Goal: Obtain resource: Download file/media

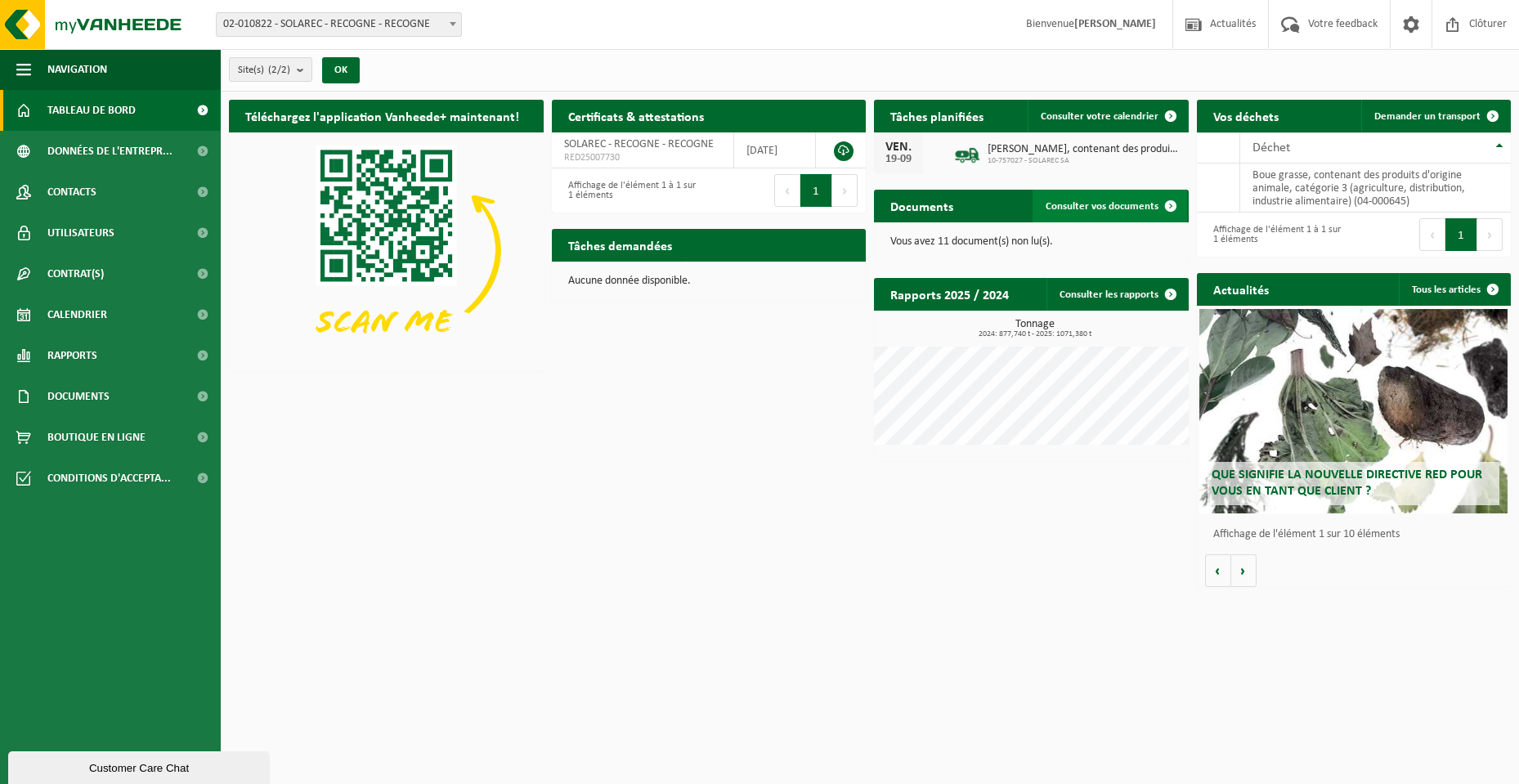
click at [1076, 211] on link "Consulter vos documents" at bounding box center [1110, 205] width 155 height 33
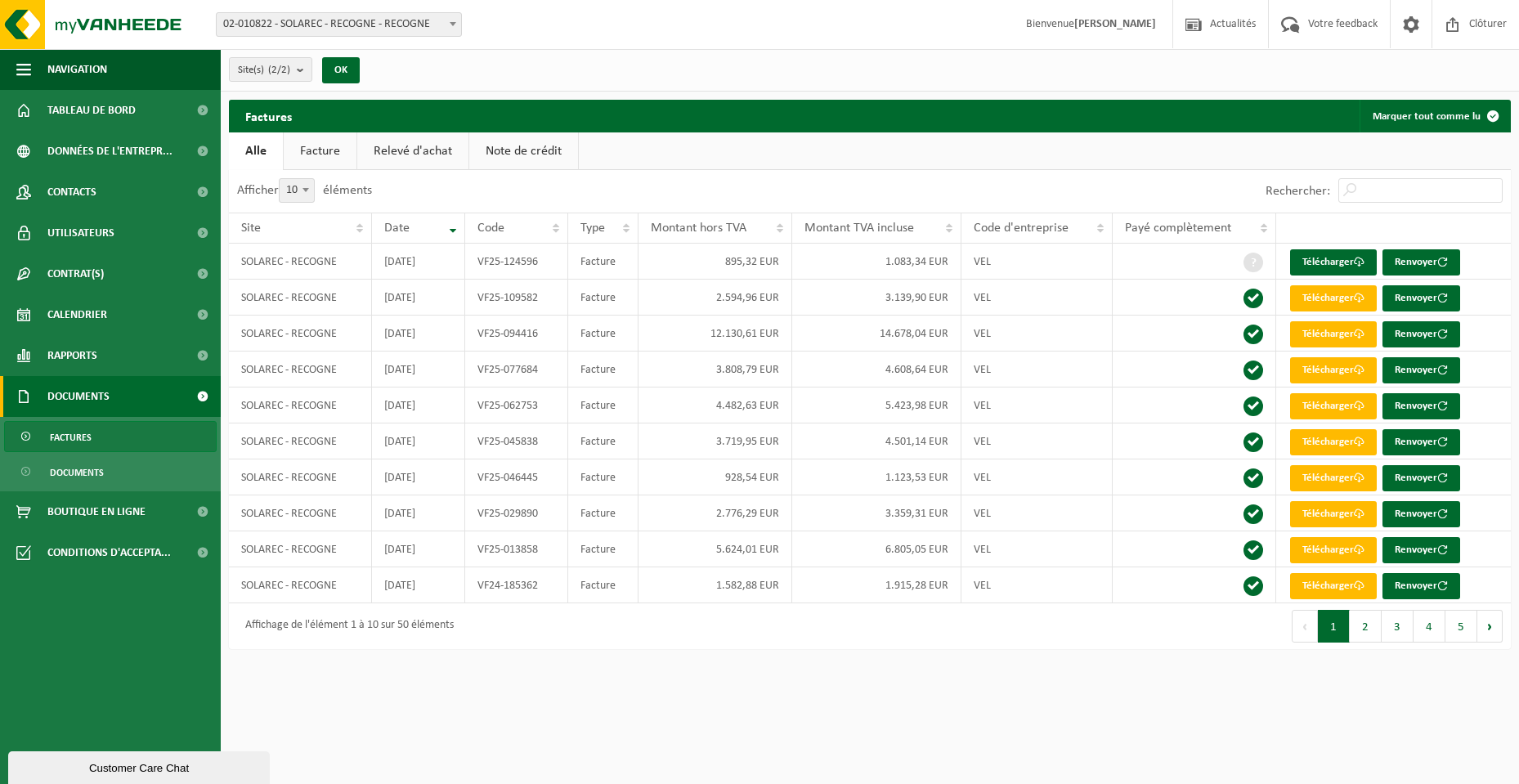
click at [94, 443] on link "Factures" at bounding box center [110, 436] width 212 height 31
click at [1321, 253] on link "Télécharger" at bounding box center [1332, 262] width 86 height 26
click at [319, 151] on link "Facture" at bounding box center [320, 151] width 72 height 38
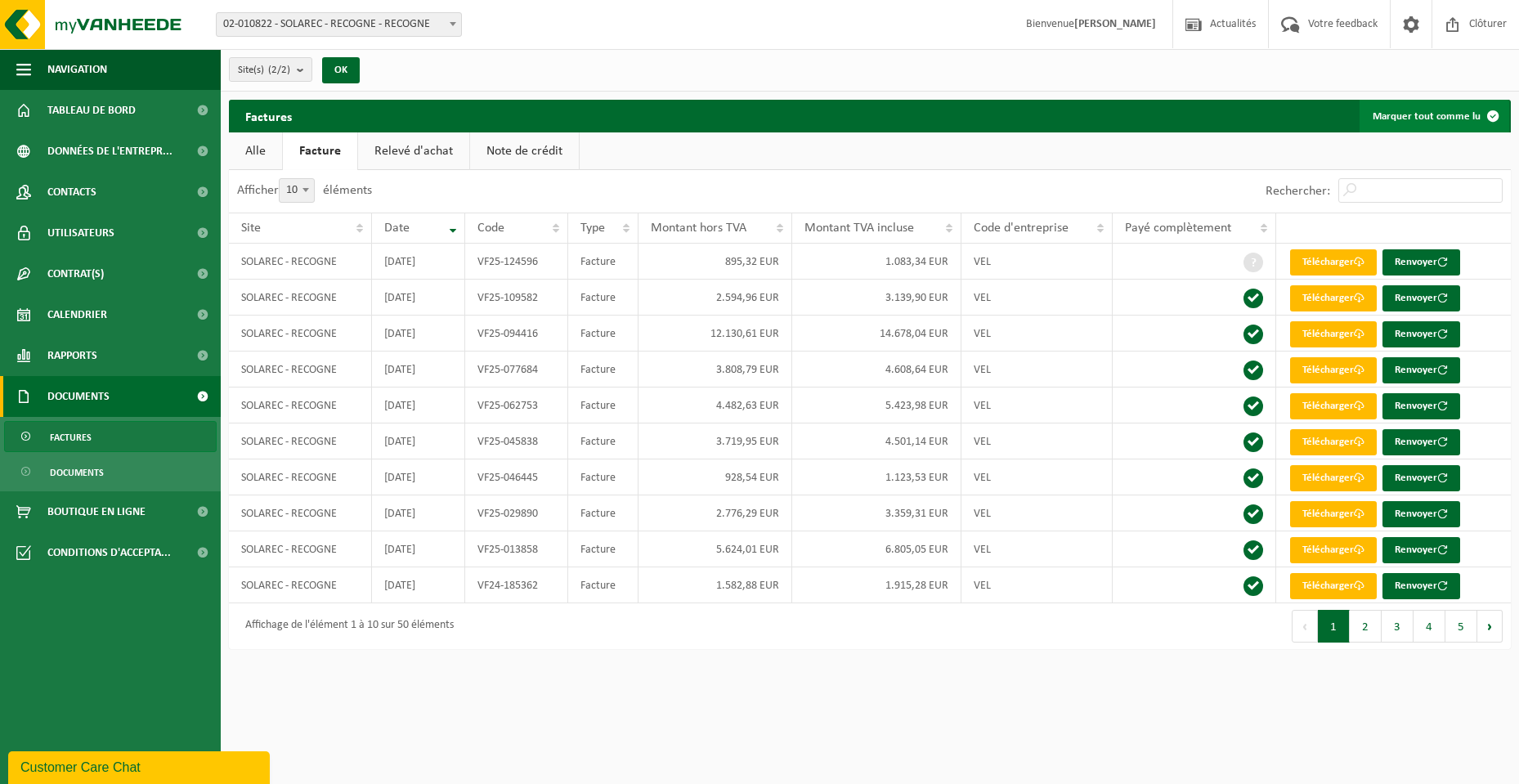
click at [1460, 114] on button "Marquer tout comme lu" at bounding box center [1434, 115] width 150 height 33
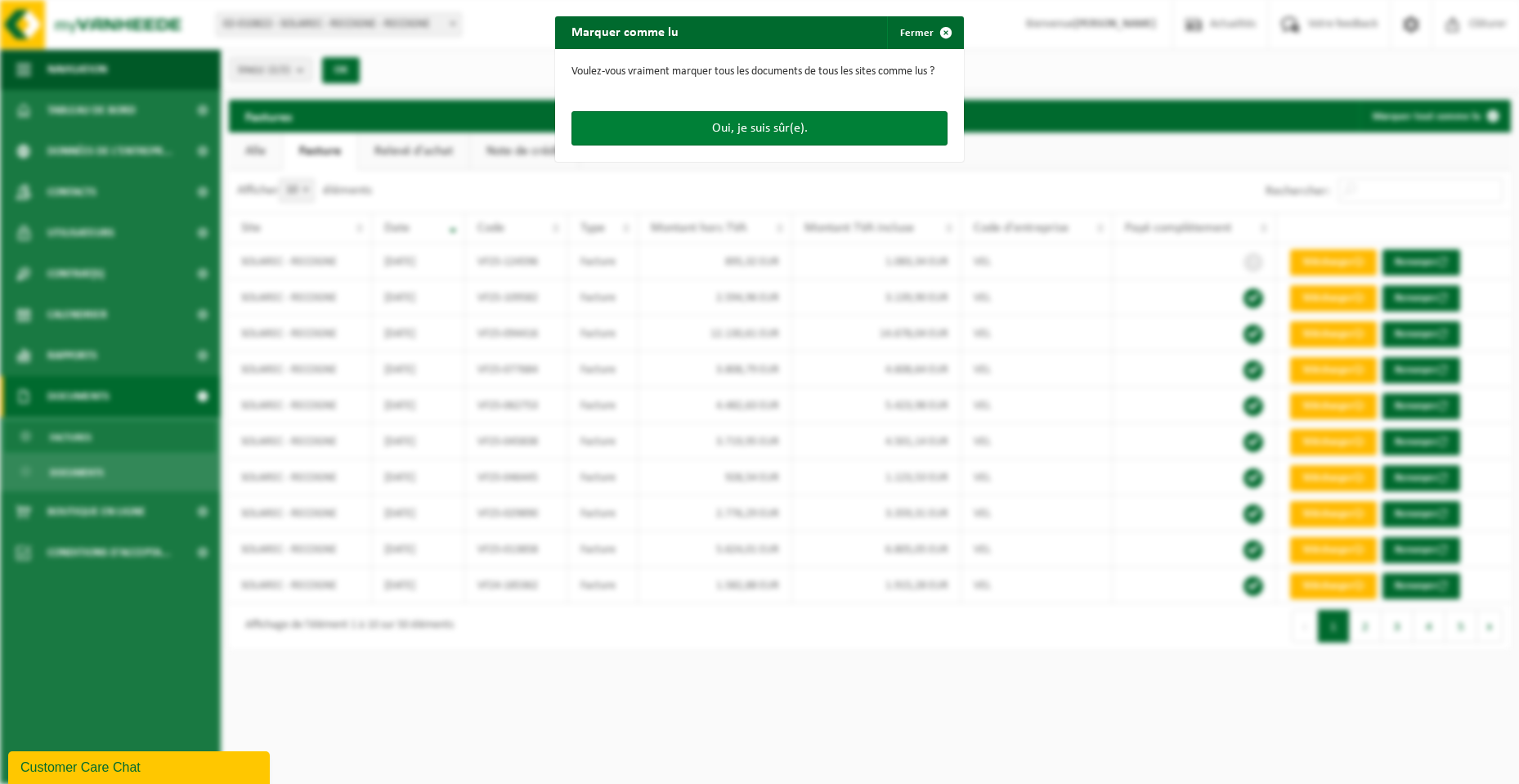
click at [857, 118] on button "Oui, je suis sûr(e)." at bounding box center [760, 128] width 376 height 35
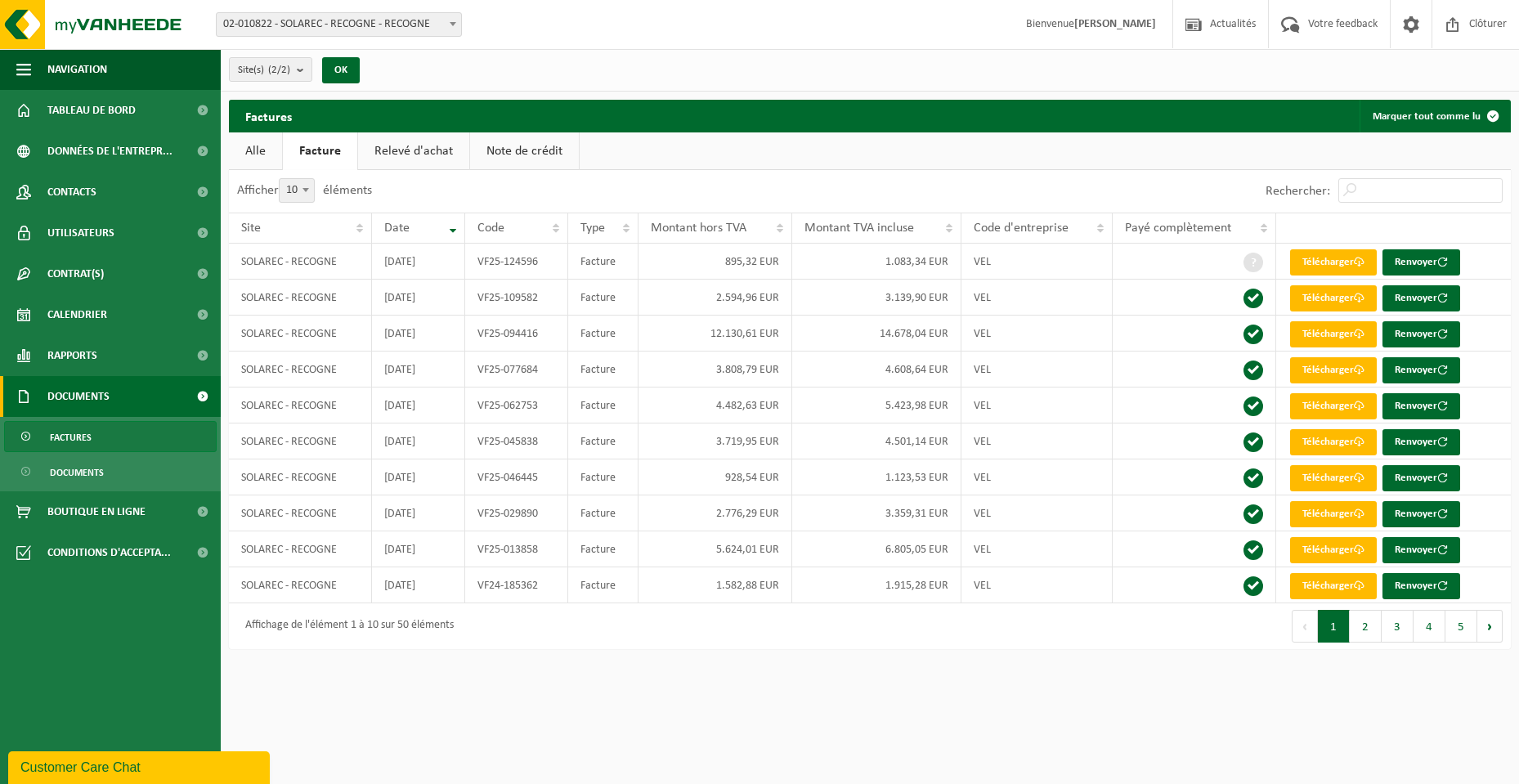
click at [405, 160] on link "Relevé d'achat" at bounding box center [414, 151] width 111 height 38
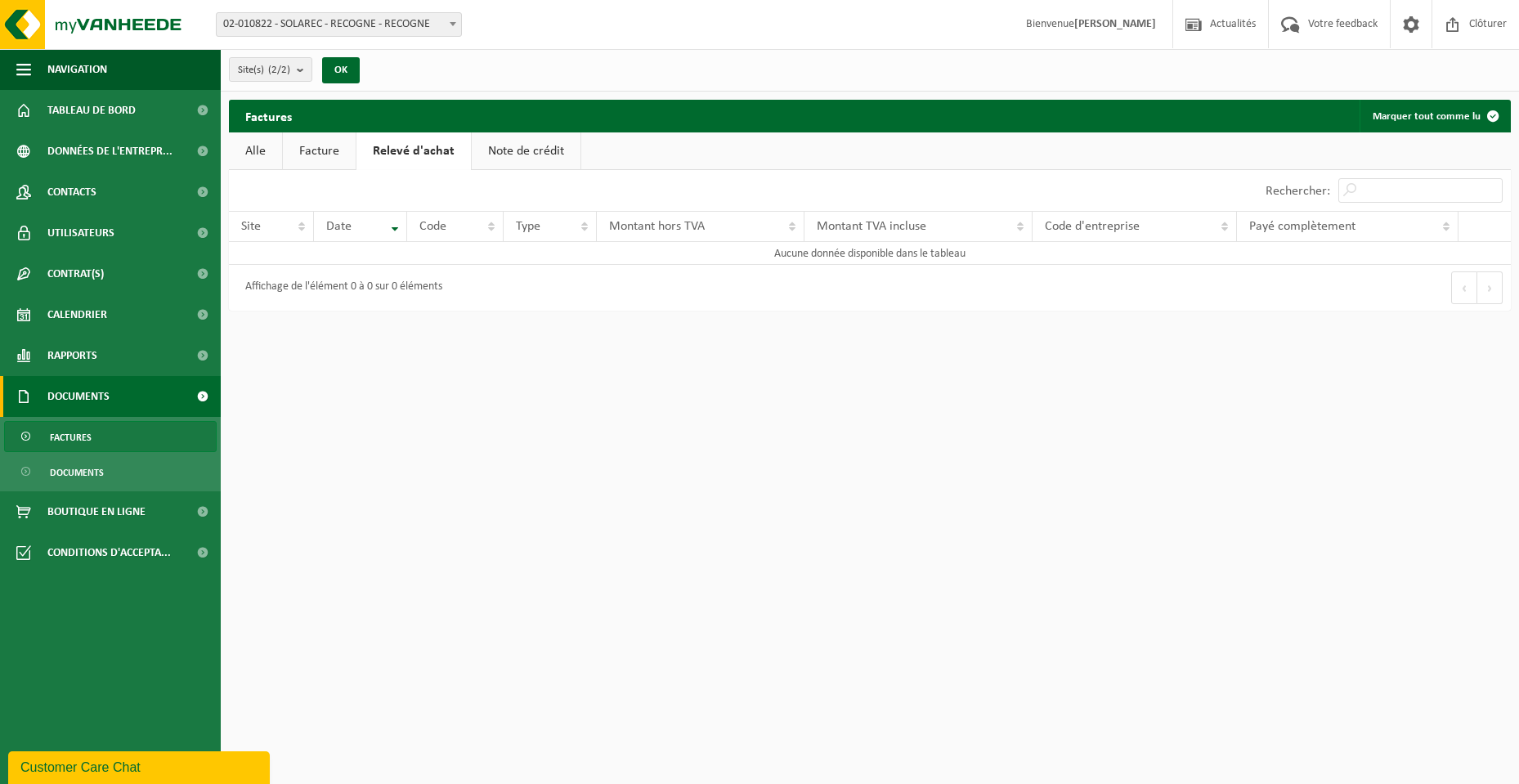
click at [514, 148] on link "Note de crédit" at bounding box center [526, 151] width 109 height 38
click at [261, 152] on link "Alle" at bounding box center [256, 151] width 54 height 38
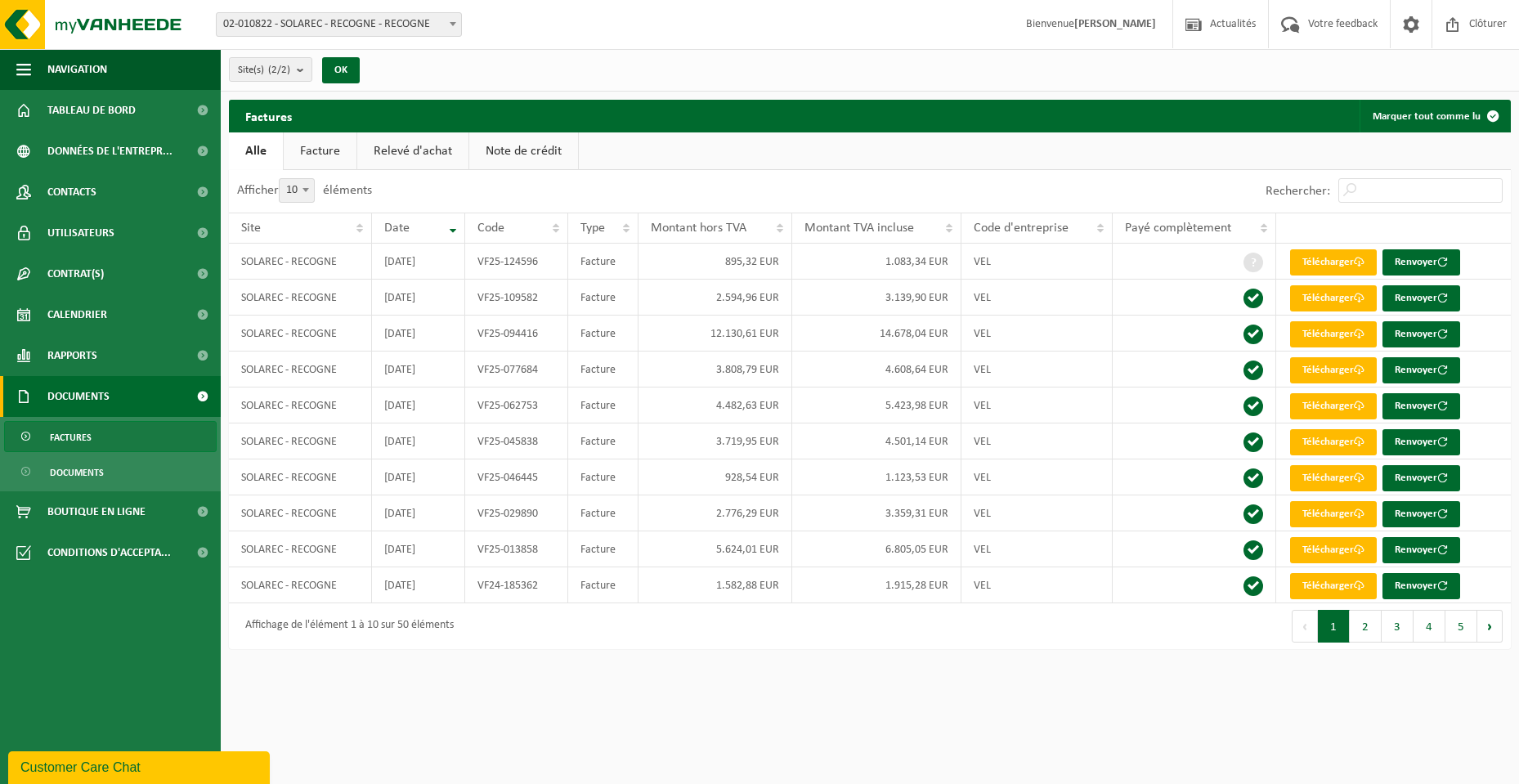
click at [329, 149] on link "Facture" at bounding box center [320, 151] width 72 height 38
